Goal: Information Seeking & Learning: Learn about a topic

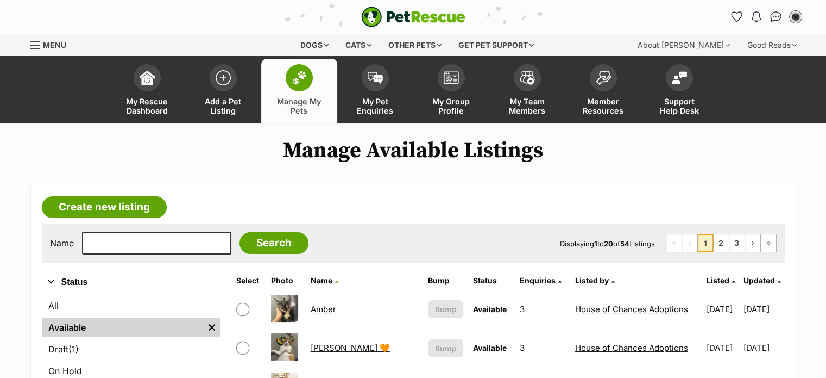
click at [327, 305] on link "Amber" at bounding box center [324, 309] width 26 height 10
click at [106, 241] on input "text" at bounding box center [156, 242] width 149 height 23
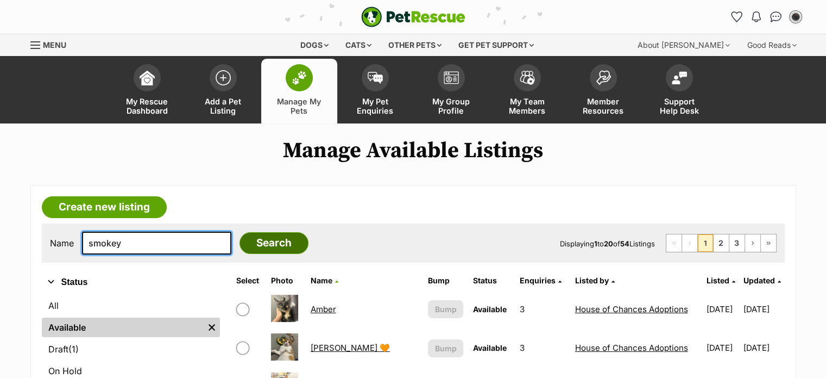
type input "smokey"
click at [253, 239] on input "Search" at bounding box center [274, 243] width 69 height 22
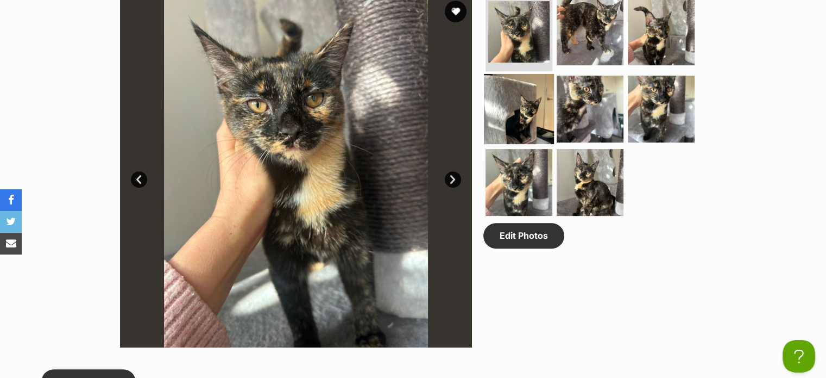
click at [537, 106] on img at bounding box center [519, 108] width 70 height 70
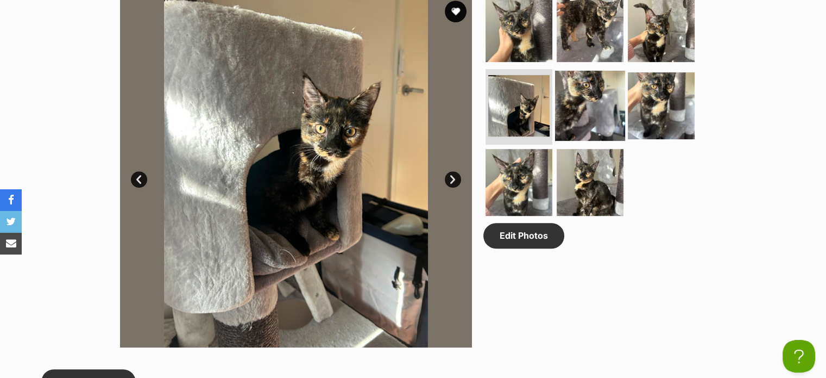
click at [579, 105] on img at bounding box center [590, 105] width 70 height 70
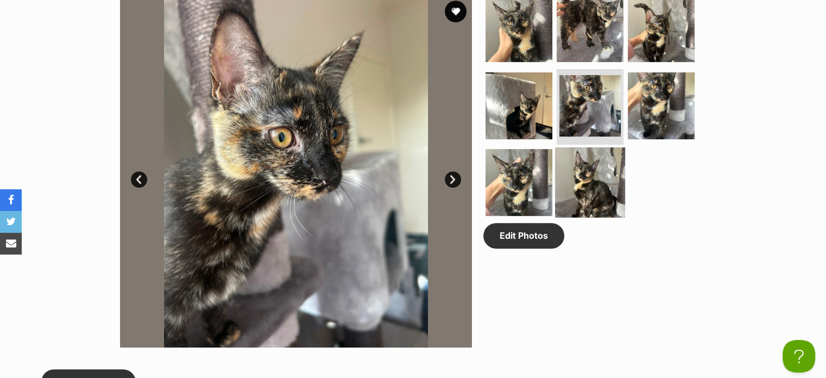
click at [572, 155] on img at bounding box center [590, 182] width 70 height 70
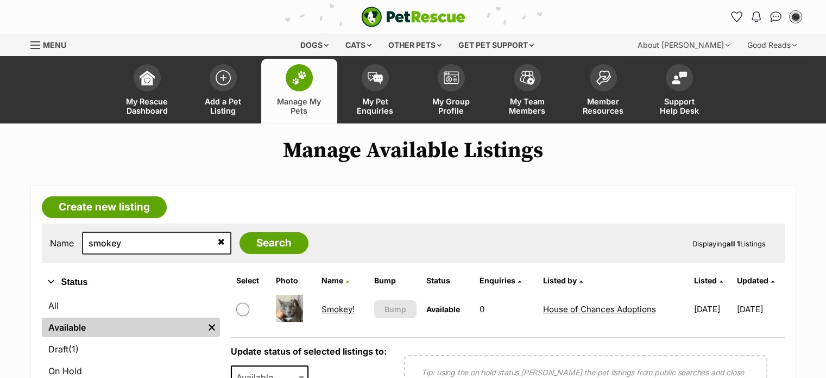
click at [340, 306] on link "Smokey!" at bounding box center [338, 309] width 33 height 10
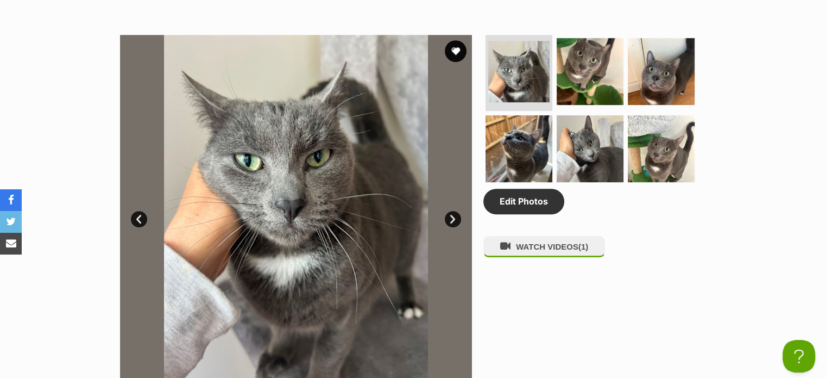
click at [448, 218] on link "Next" at bounding box center [453, 219] width 16 height 16
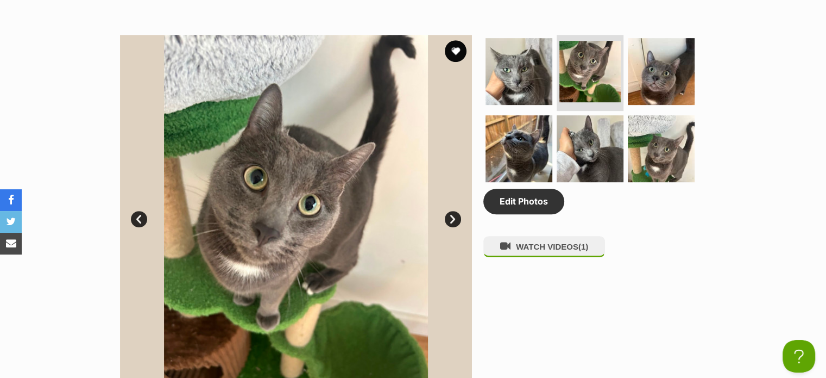
click at [448, 218] on link "Next" at bounding box center [453, 219] width 16 height 16
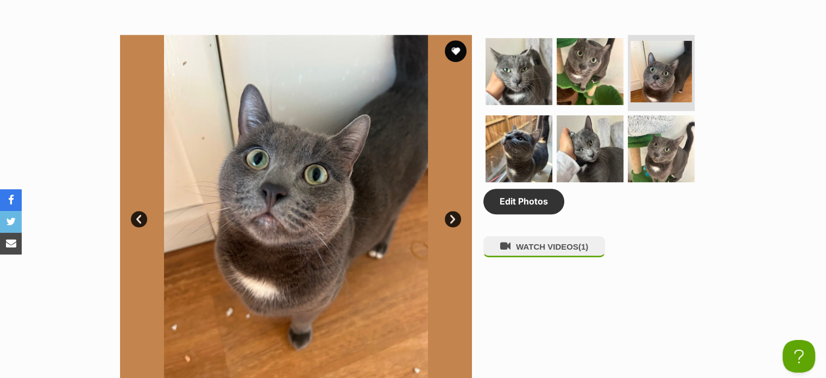
click at [448, 218] on link "Next" at bounding box center [453, 219] width 16 height 16
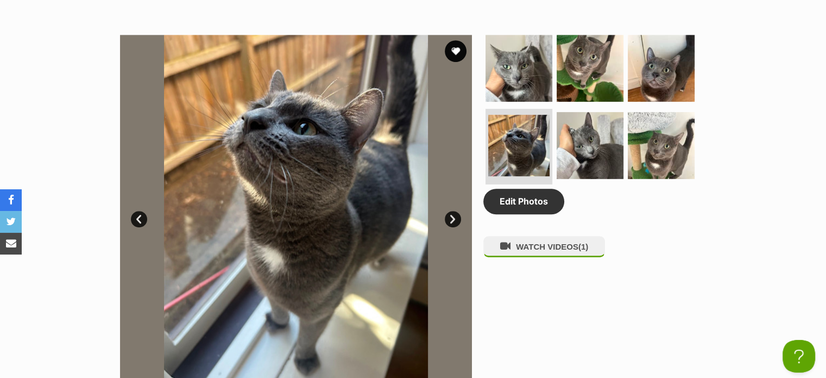
click at [448, 218] on link "Next" at bounding box center [453, 219] width 16 height 16
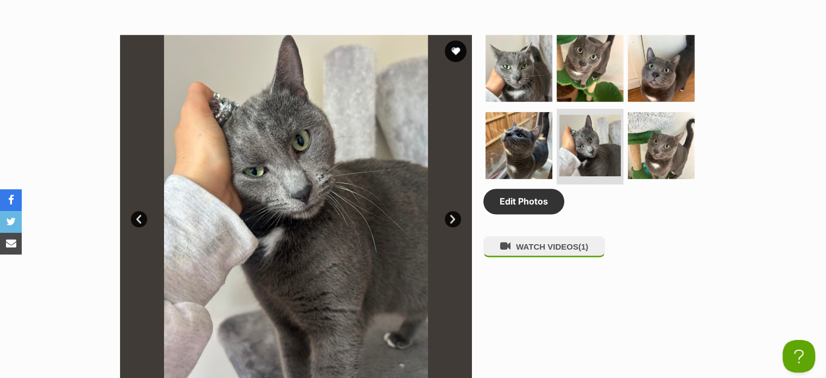
click at [448, 218] on link "Next" at bounding box center [453, 219] width 16 height 16
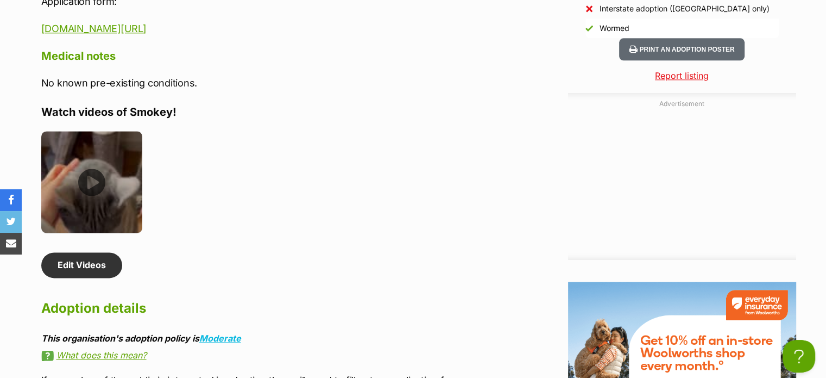
click at [93, 176] on img at bounding box center [92, 182] width 102 height 102
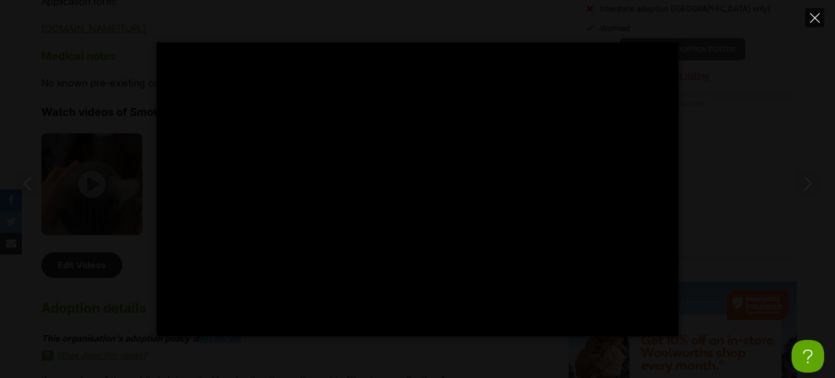
click at [813, 15] on icon "Close" at bounding box center [815, 18] width 10 height 10
type input "97.12"
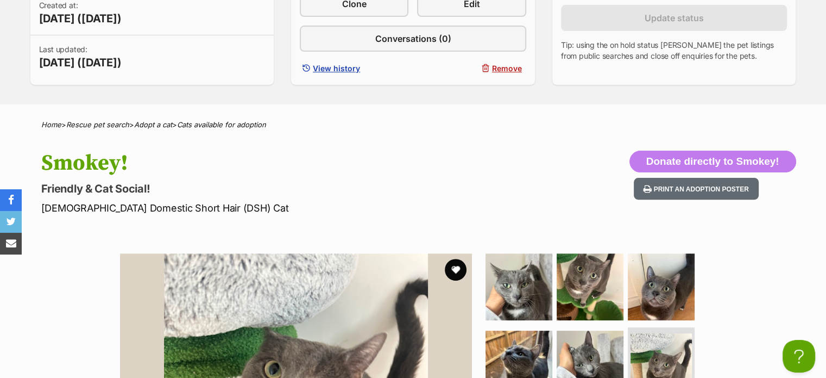
scroll to position [317, 0]
